Goal: Information Seeking & Learning: Learn about a topic

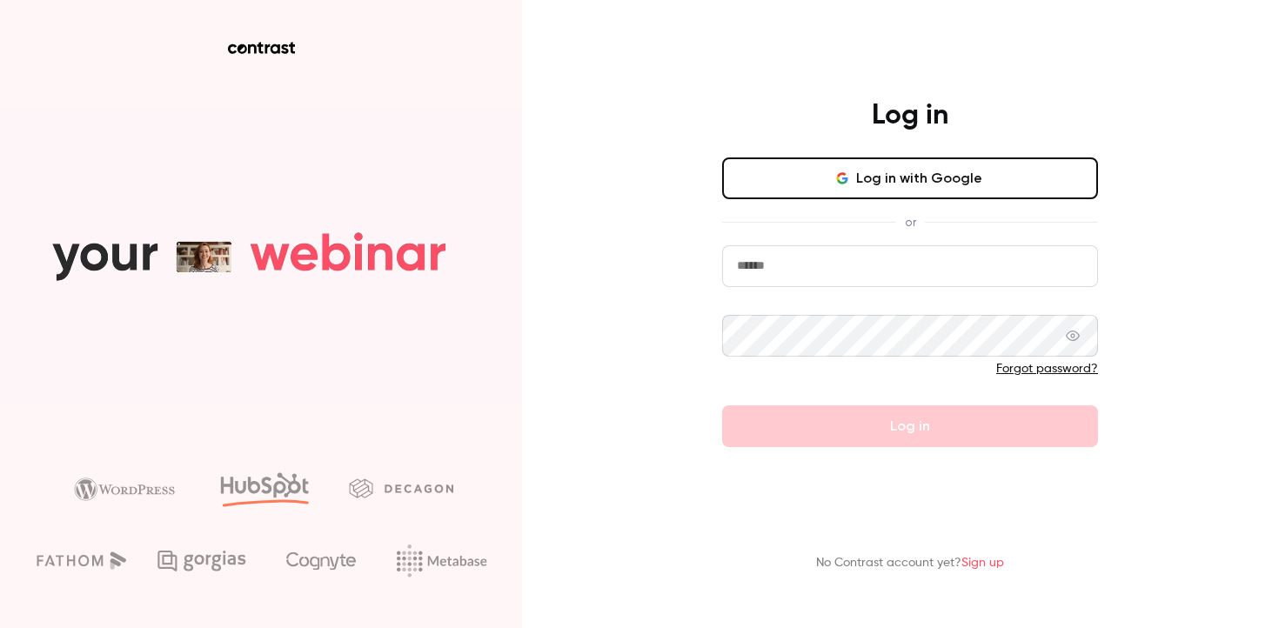
click at [804, 179] on button "Log in with Google" at bounding box center [910, 178] width 376 height 42
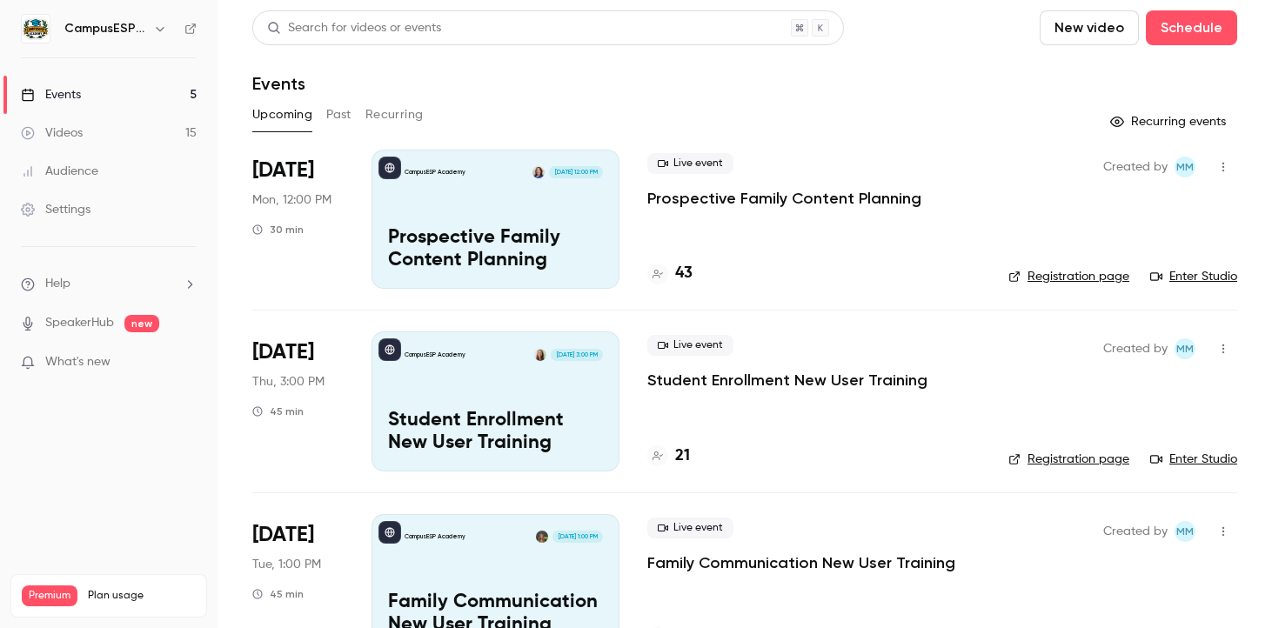
click at [174, 127] on link "Videos 15" at bounding box center [108, 133] width 217 height 38
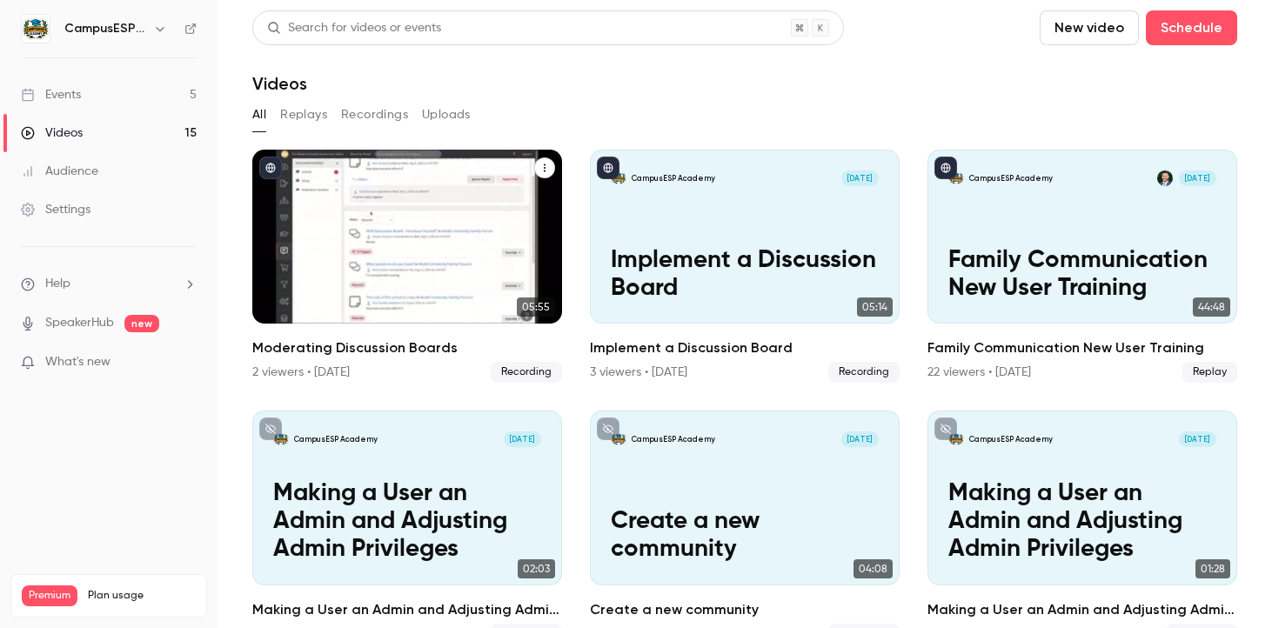
click at [520, 380] on span "Recording" at bounding box center [526, 372] width 71 height 21
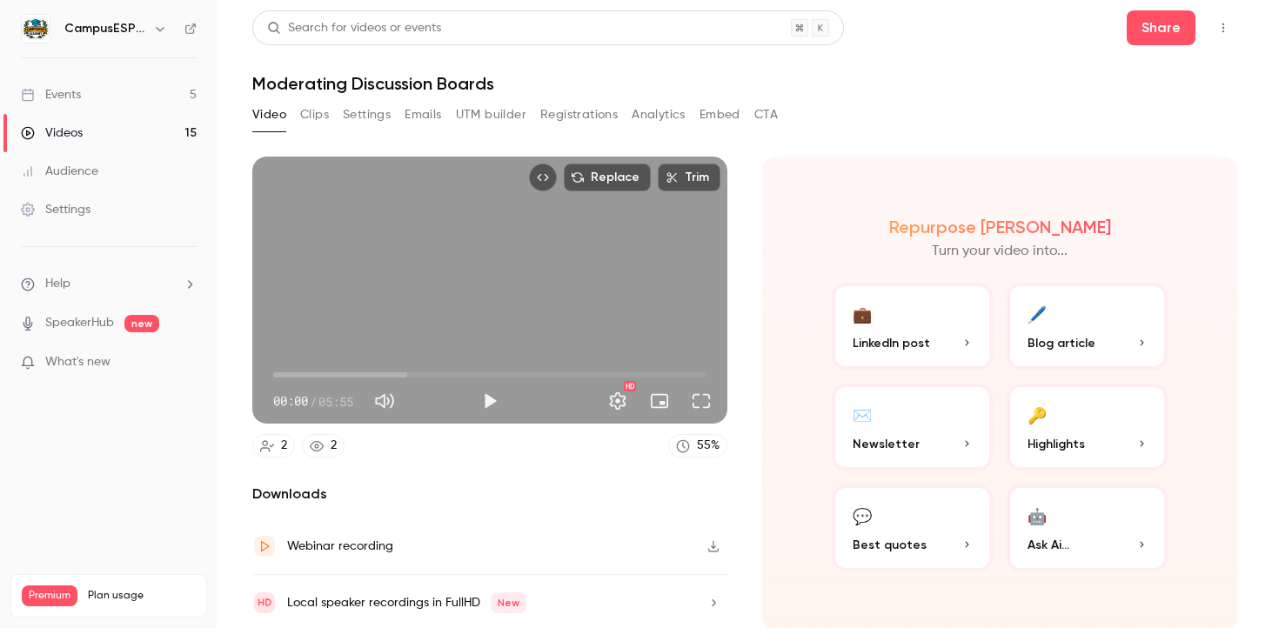
click at [317, 452] on link "2" at bounding box center [323, 445] width 43 height 23
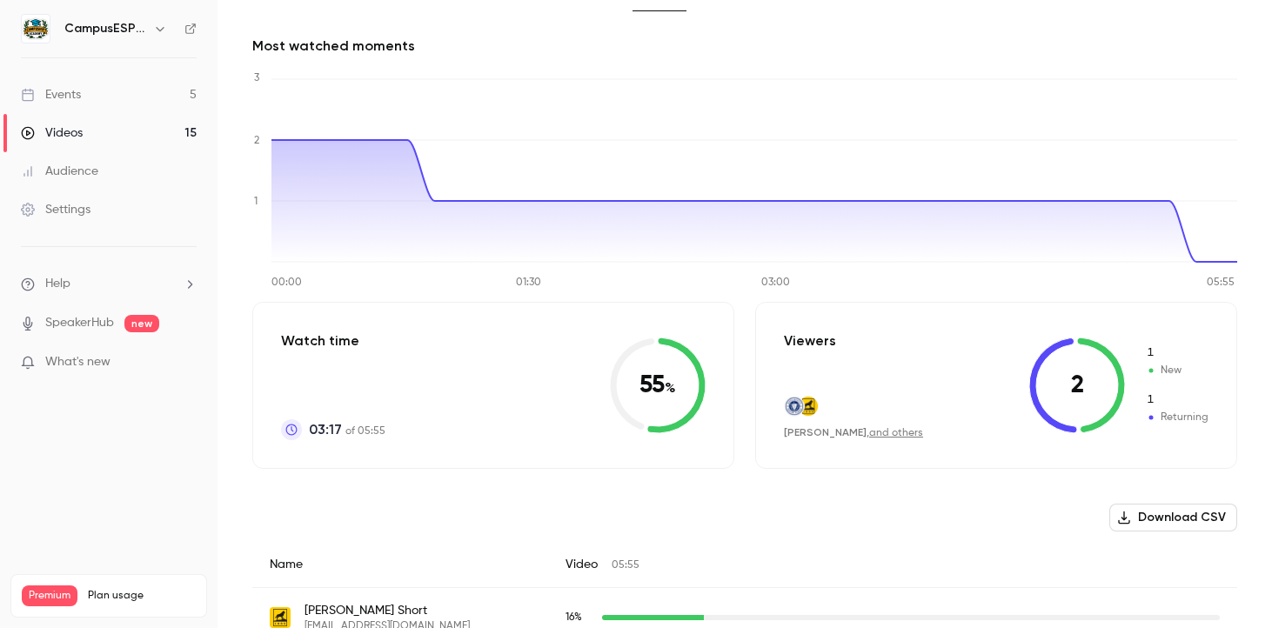
scroll to position [213, 0]
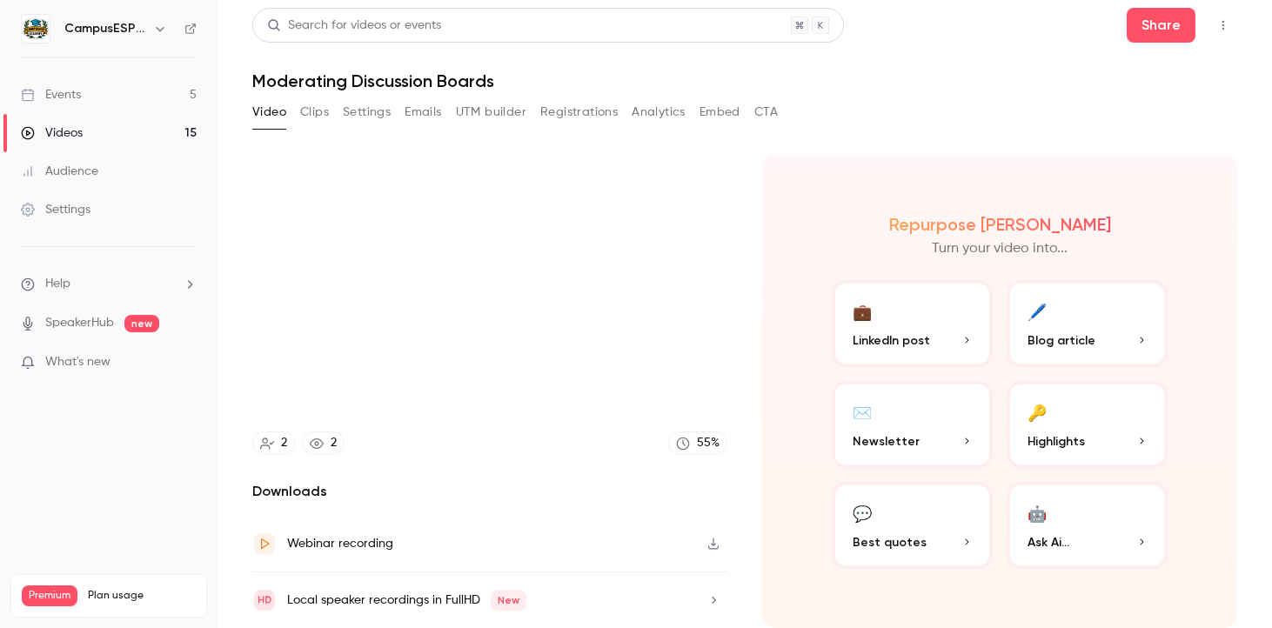
scroll to position [3, 0]
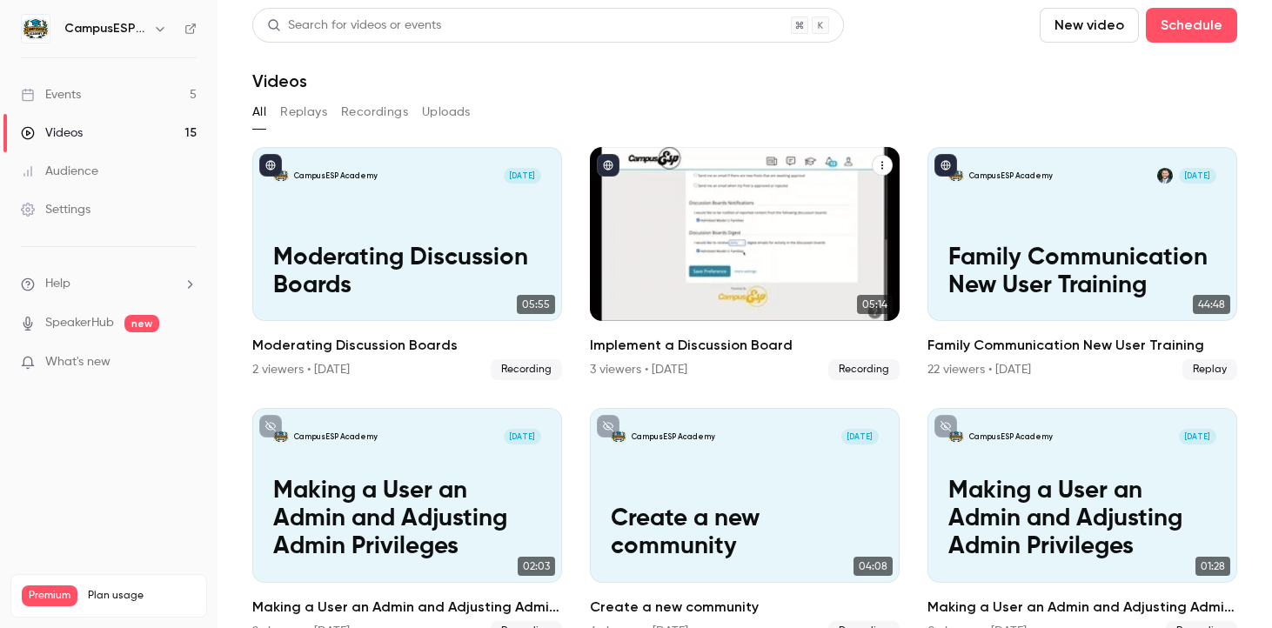
click at [679, 342] on h2 "Implement a Discussion Board" at bounding box center [745, 345] width 310 height 21
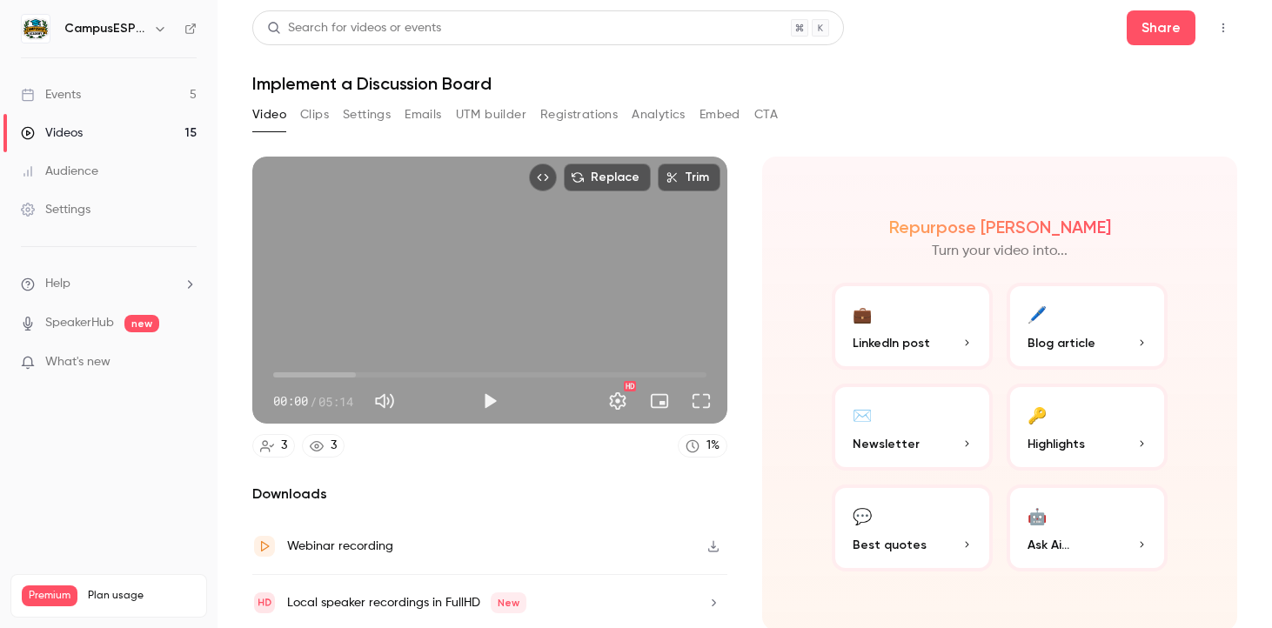
click at [338, 446] on link "3" at bounding box center [323, 445] width 43 height 23
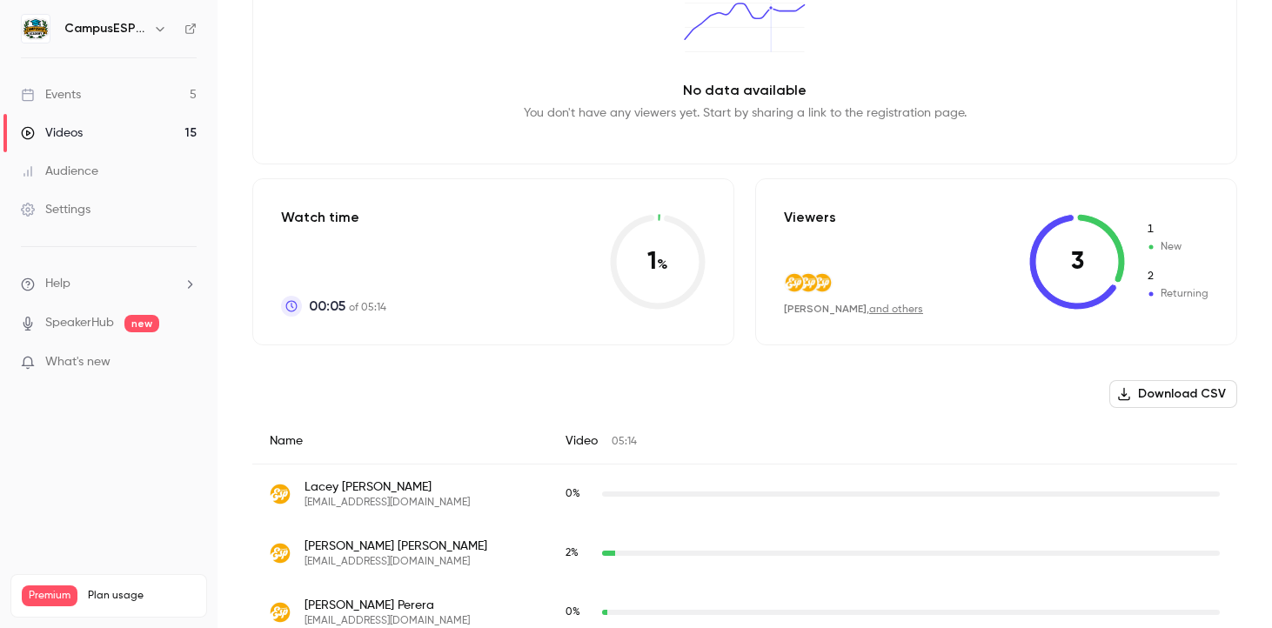
scroll to position [272, 0]
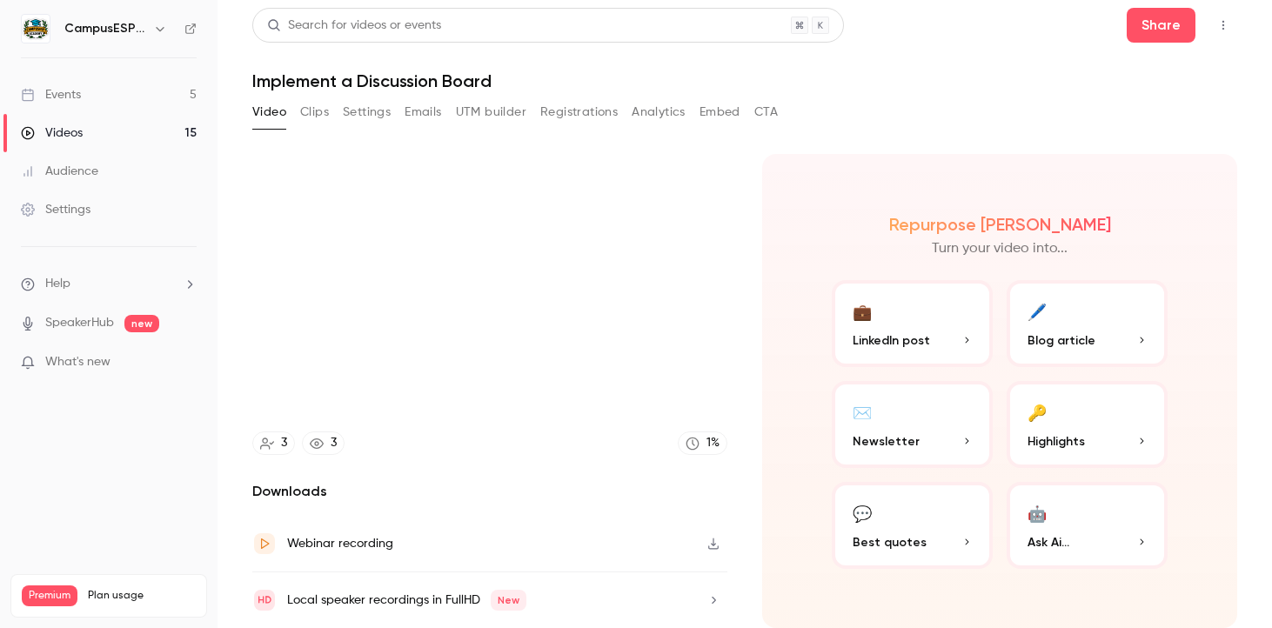
scroll to position [3, 0]
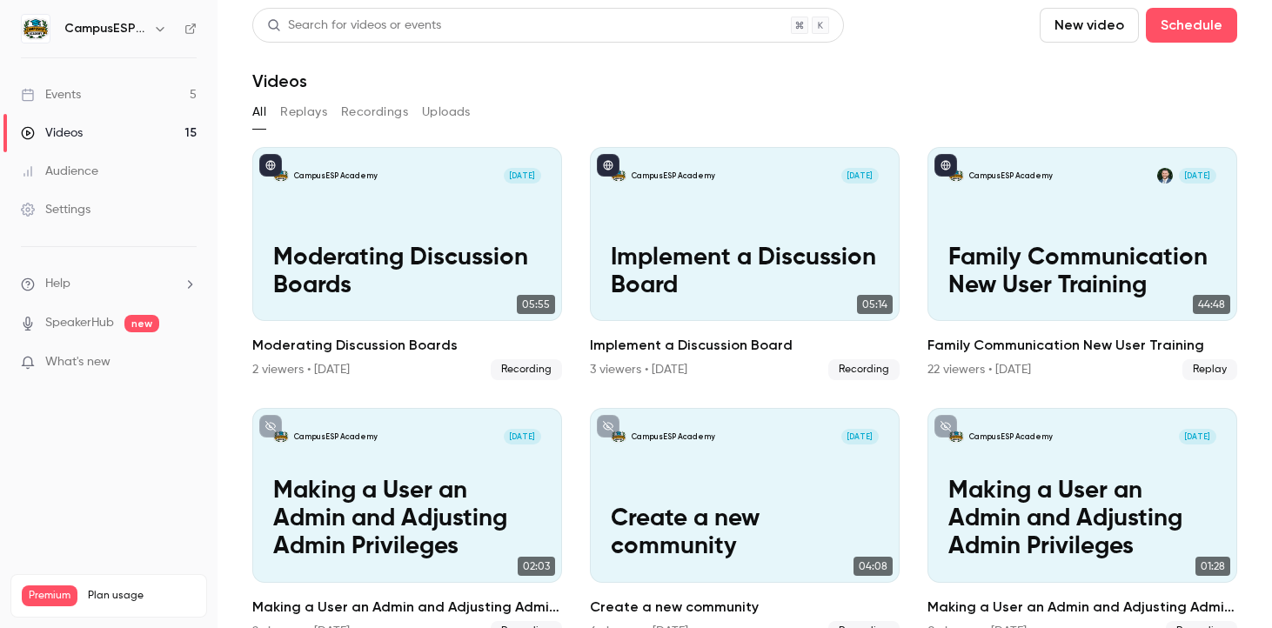
click at [70, 114] on link "Videos 15" at bounding box center [108, 133] width 217 height 38
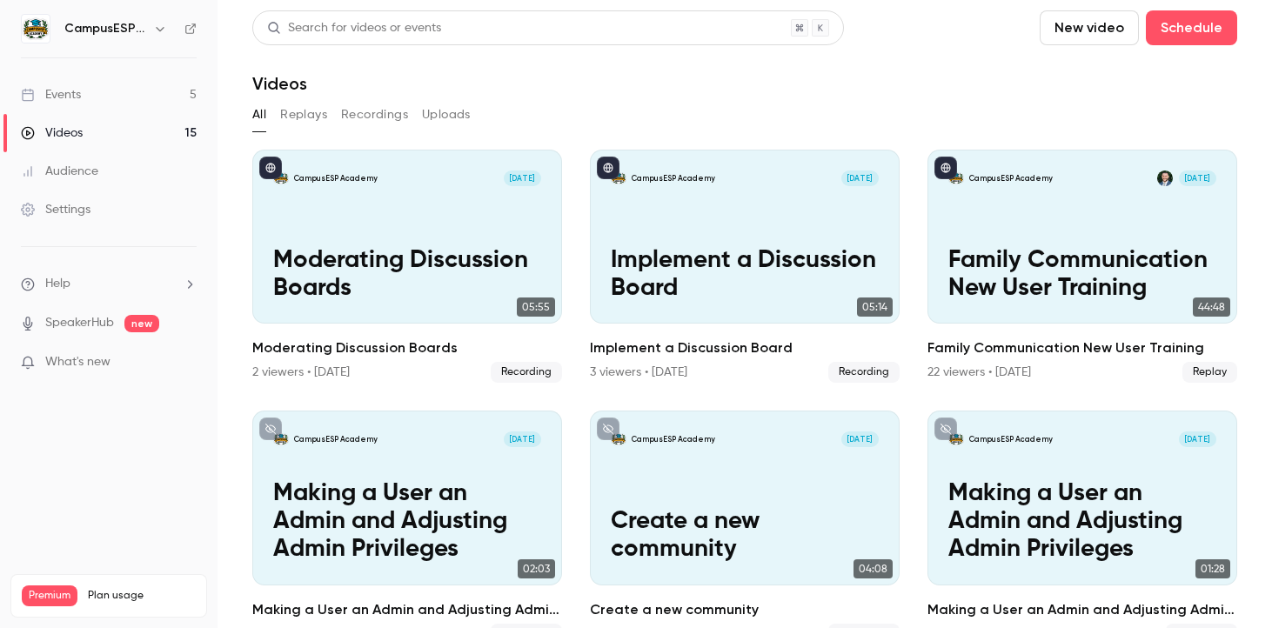
click at [77, 95] on div "Events" at bounding box center [51, 94] width 60 height 17
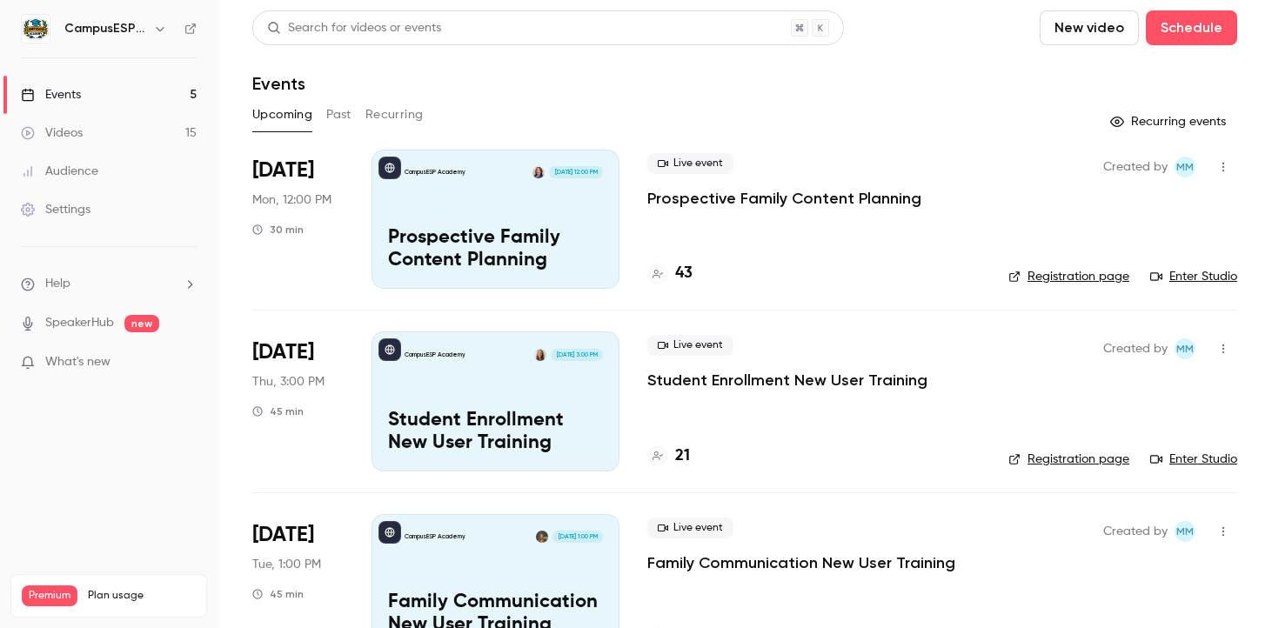
click at [342, 108] on button "Past" at bounding box center [338, 115] width 25 height 28
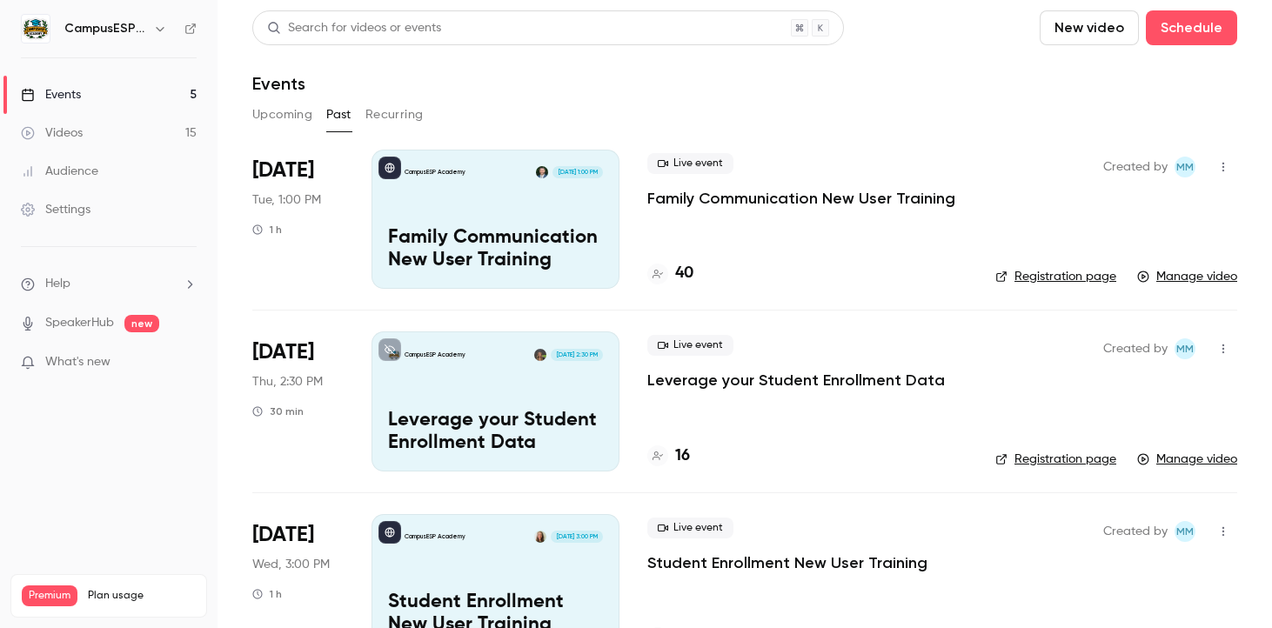
click at [108, 30] on h6 "CampusESP Academy" at bounding box center [105, 28] width 82 height 17
click at [145, 39] on div "CampusESP Academy" at bounding box center [109, 29] width 176 height 30
click at [171, 19] on div "CampusESP Academy" at bounding box center [109, 29] width 176 height 30
click at [158, 26] on icon "button" at bounding box center [160, 29] width 14 height 14
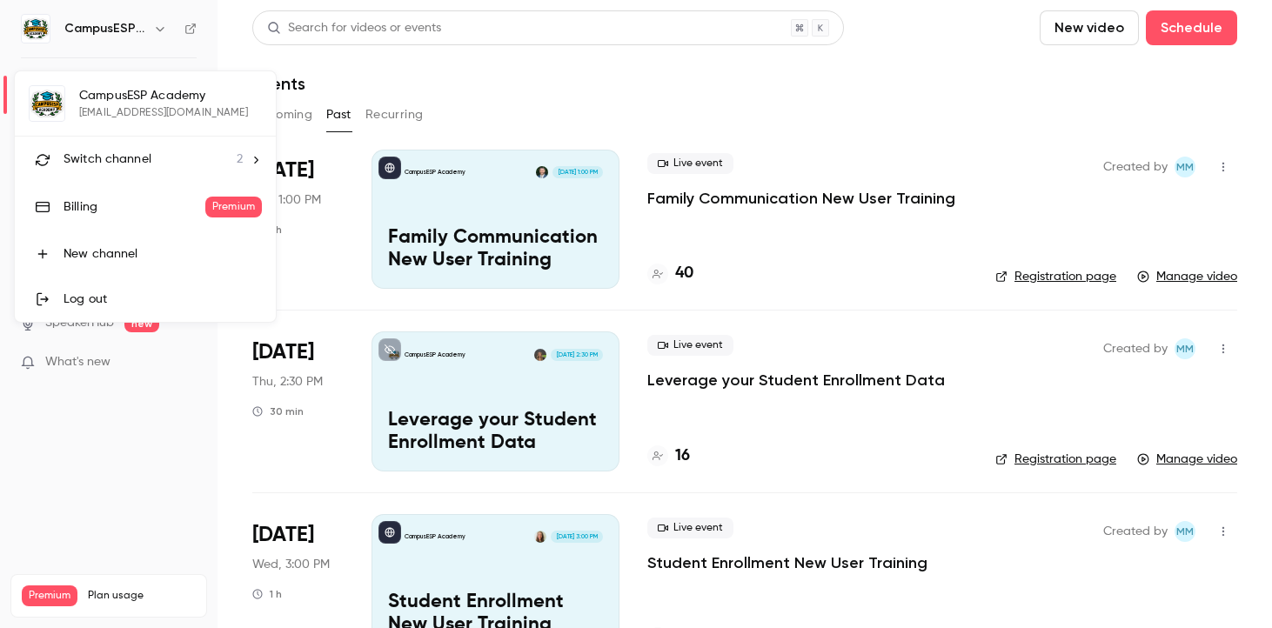
click at [150, 161] on div "Switch channel 2" at bounding box center [152, 159] width 179 height 18
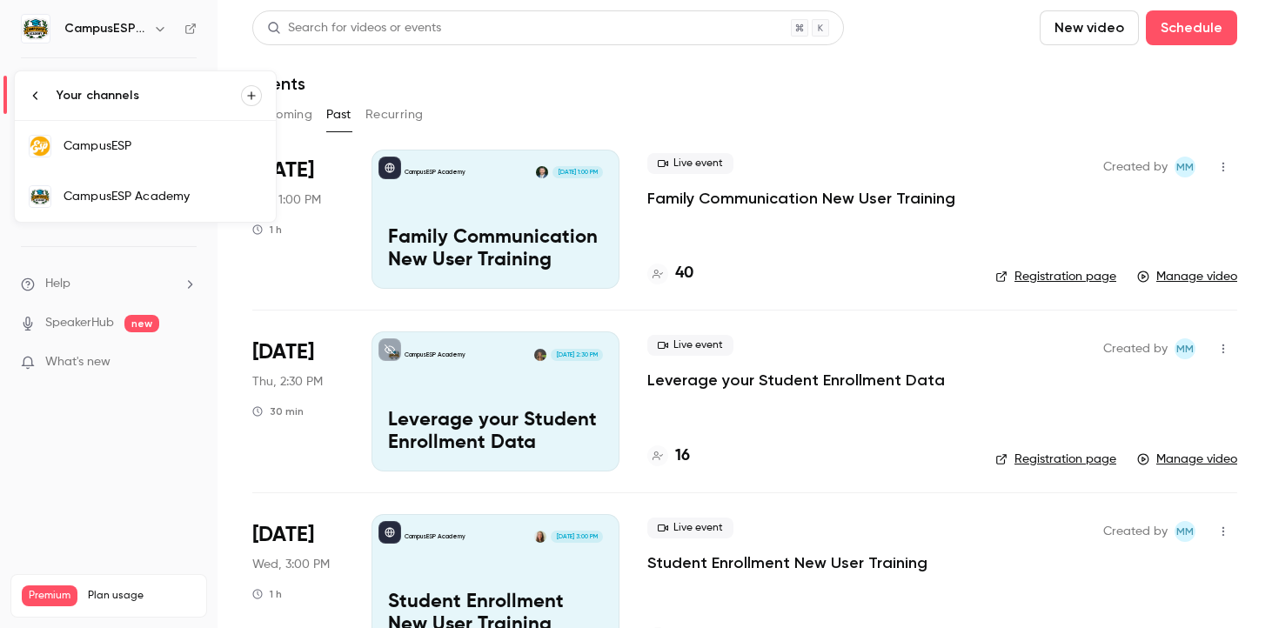
click at [203, 151] on div "CampusESP" at bounding box center [162, 145] width 198 height 17
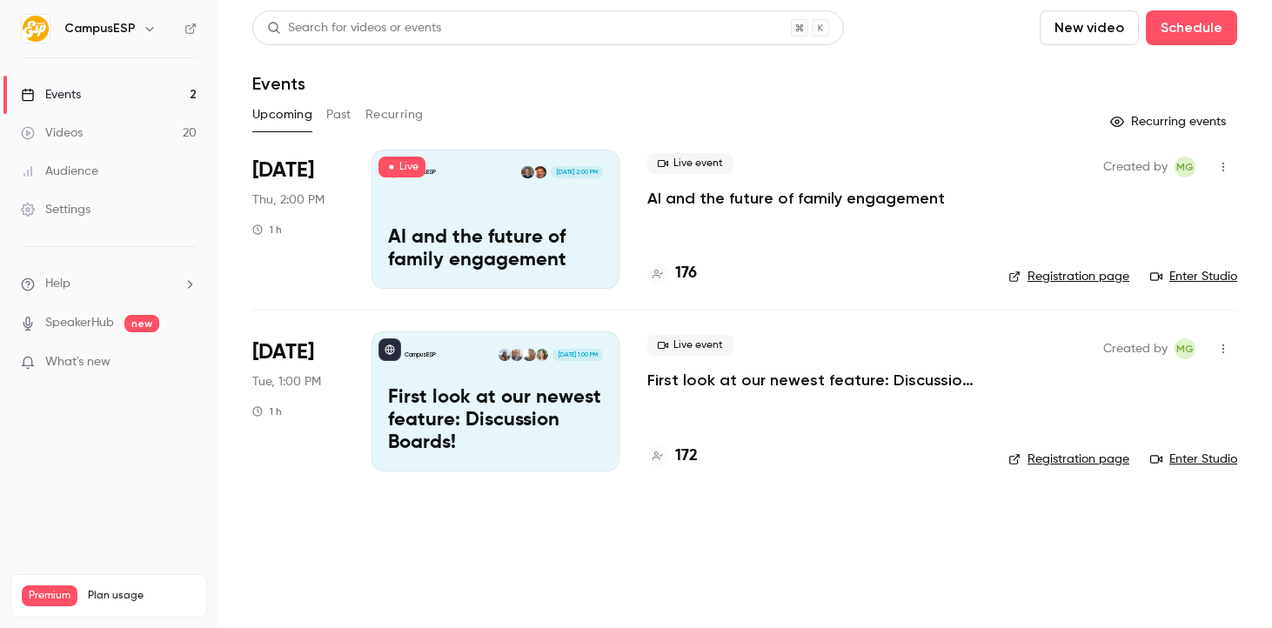
click at [1065, 278] on link "Registration page" at bounding box center [1068, 276] width 121 height 17
click at [748, 382] on p "First look at our newest feature: Discussion Boards!" at bounding box center [813, 380] width 333 height 21
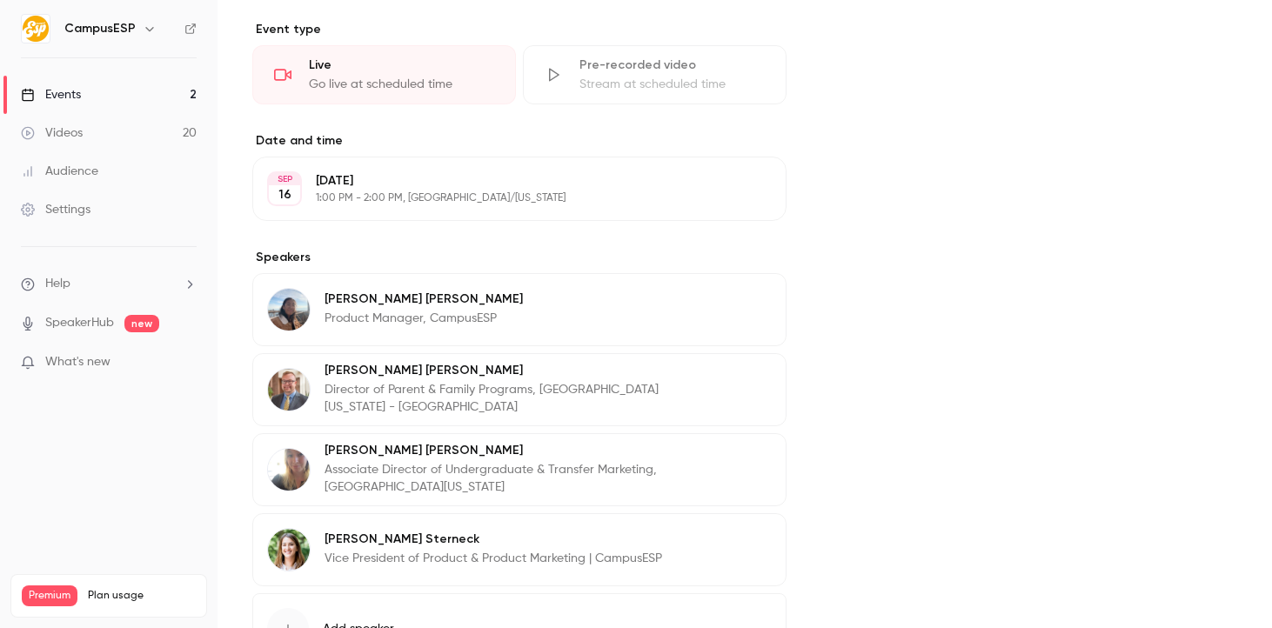
scroll to position [418, 0]
